Goal: Task Accomplishment & Management: Use online tool/utility

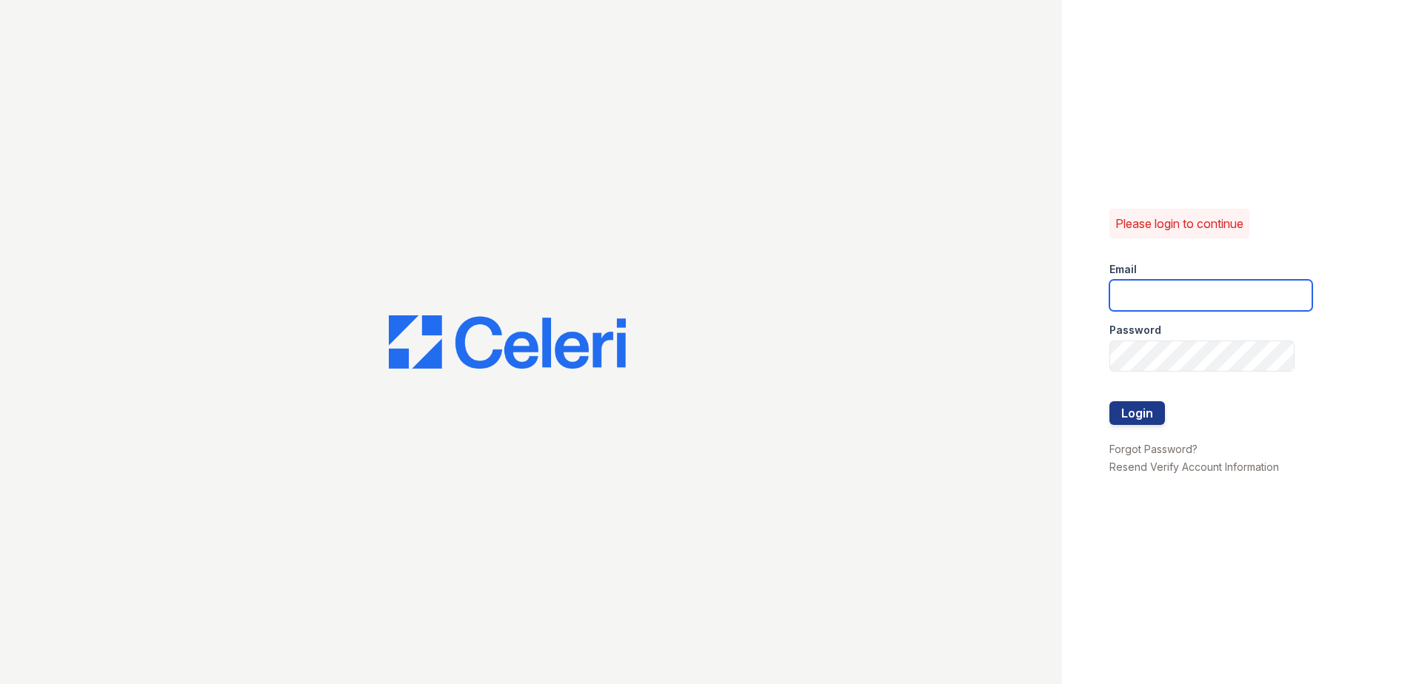
click at [1141, 300] on input "email" at bounding box center [1210, 295] width 203 height 31
type input "candice.payne@trinity-pm.com"
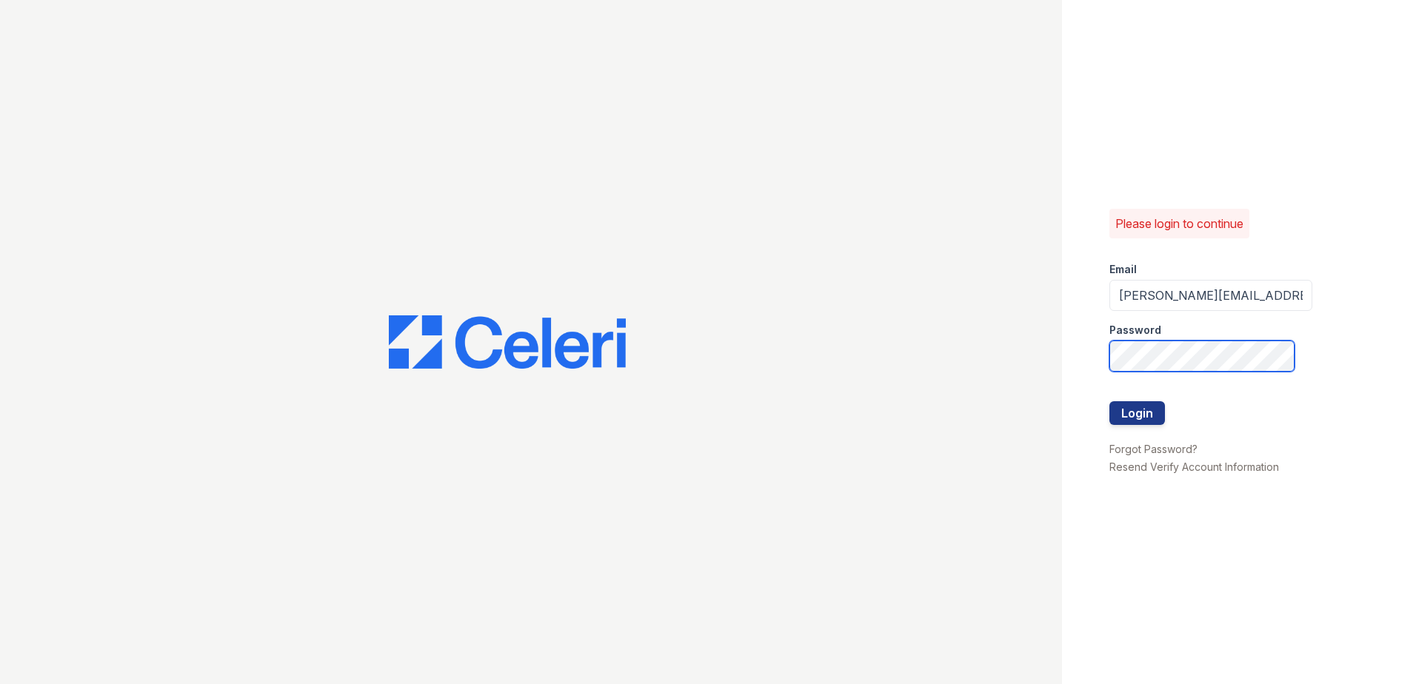
click at [923, 405] on div "Please login to continue Email candice.payne@trinity-pm.com Password Login Forg…" at bounding box center [708, 342] width 1416 height 684
click at [1109, 401] on button "Login" at bounding box center [1137, 413] width 56 height 24
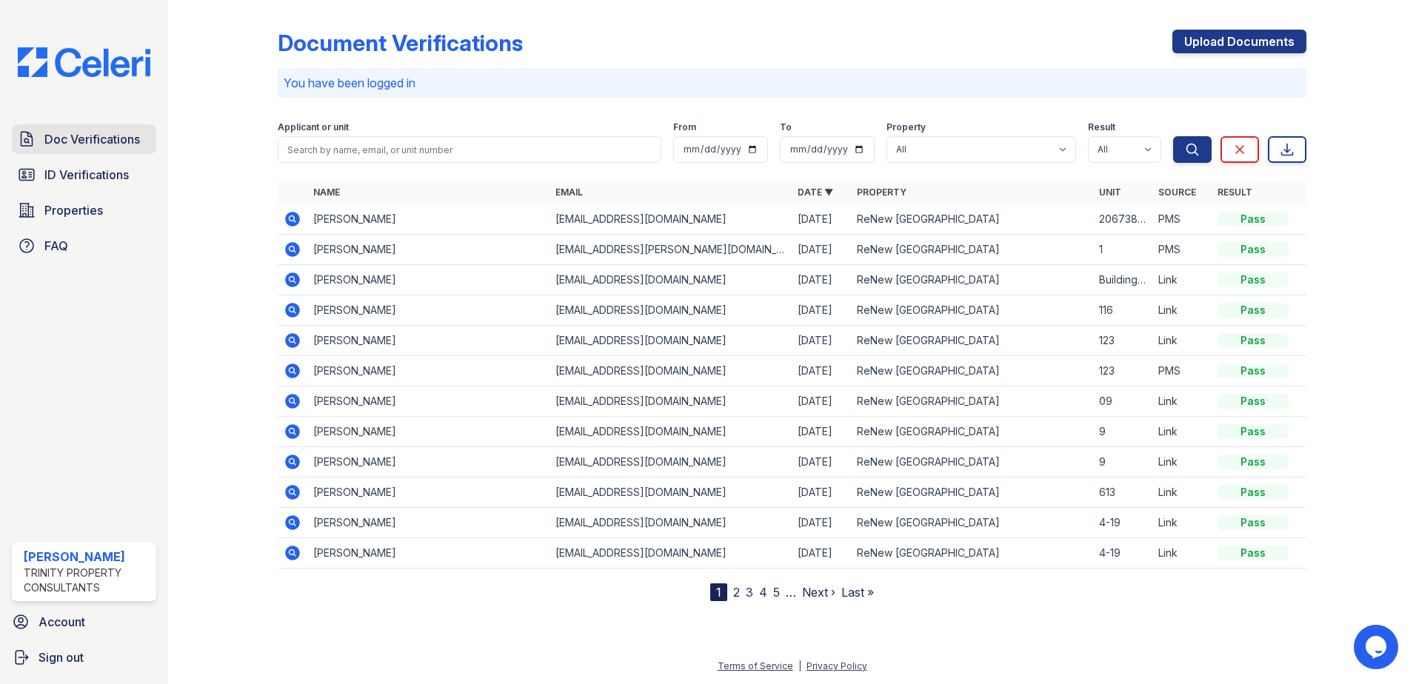
click at [58, 143] on span "Doc Verifications" at bounding box center [92, 139] width 96 height 18
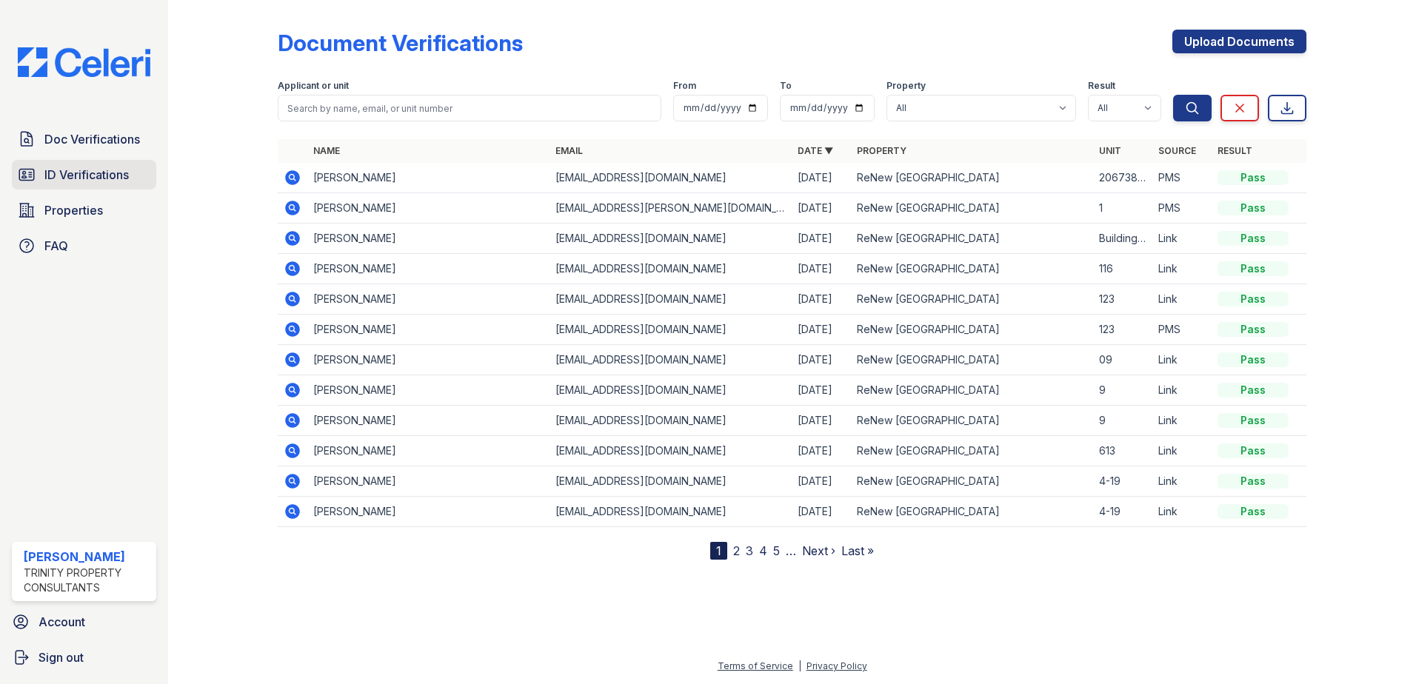
click at [73, 184] on span "ID Verifications" at bounding box center [86, 175] width 84 height 18
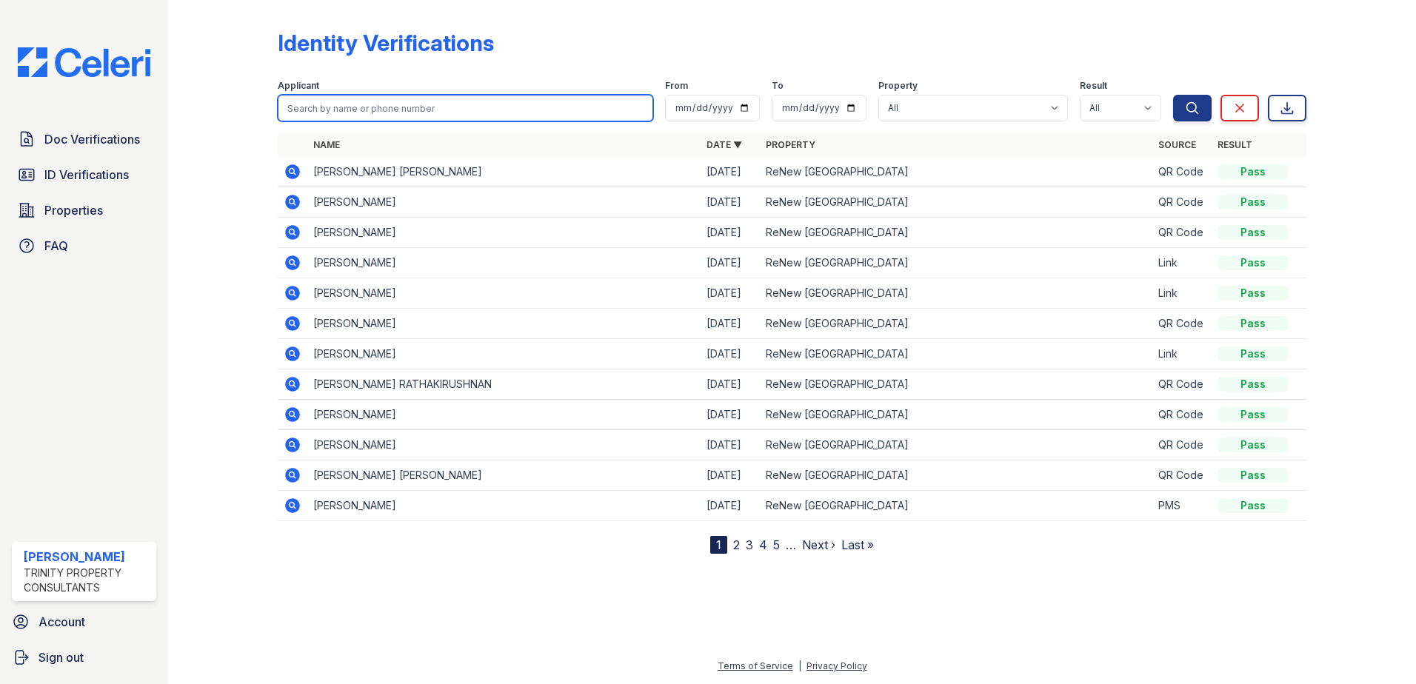
click at [361, 107] on input "search" at bounding box center [465, 108] width 375 height 27
